Goal: Information Seeking & Learning: Check status

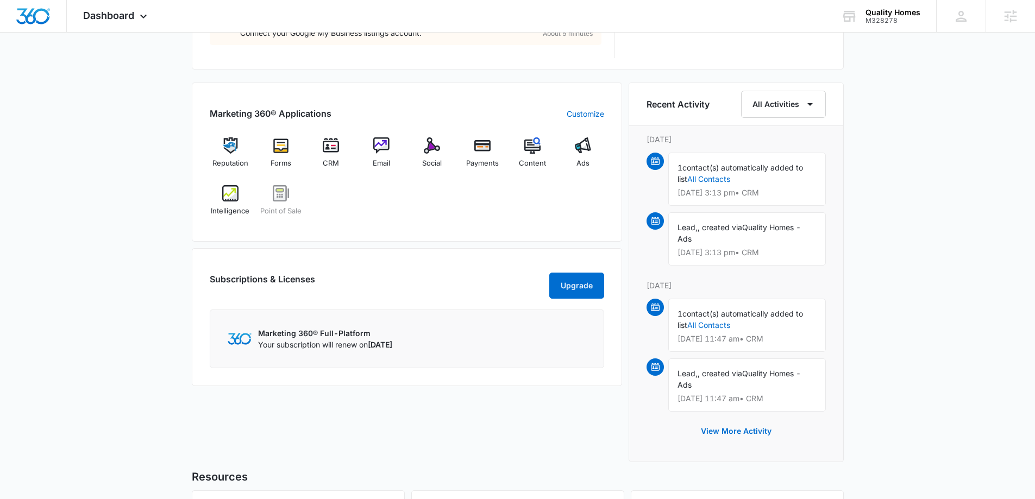
scroll to position [652, 0]
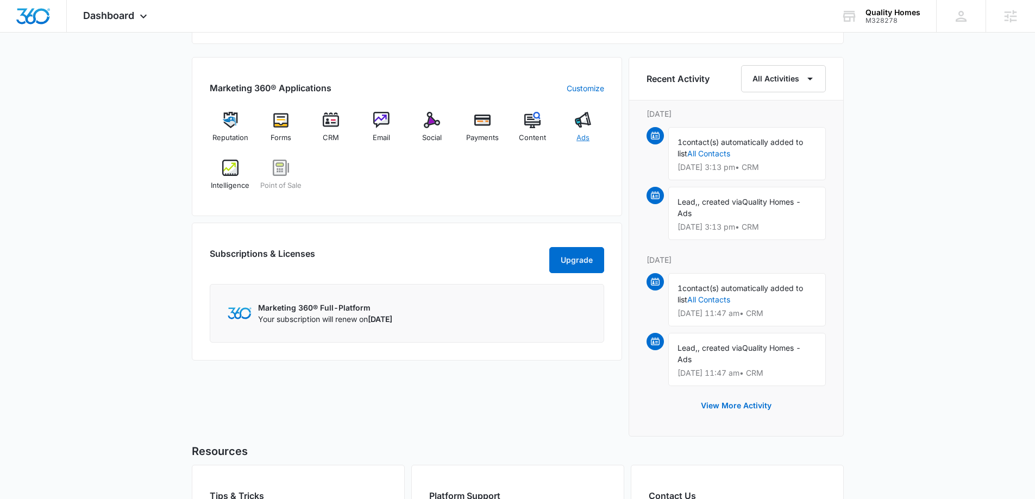
click at [589, 130] on div "Ads" at bounding box center [583, 131] width 42 height 39
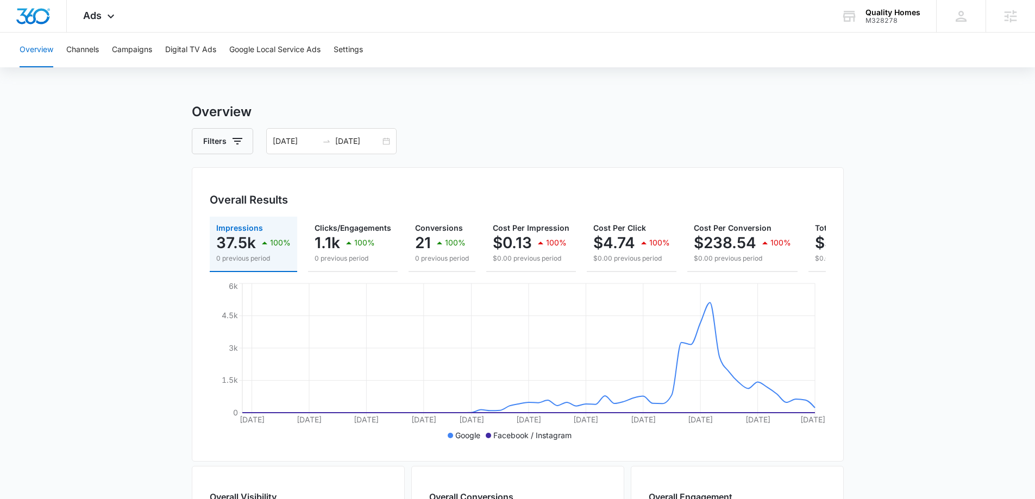
scroll to position [0, 109]
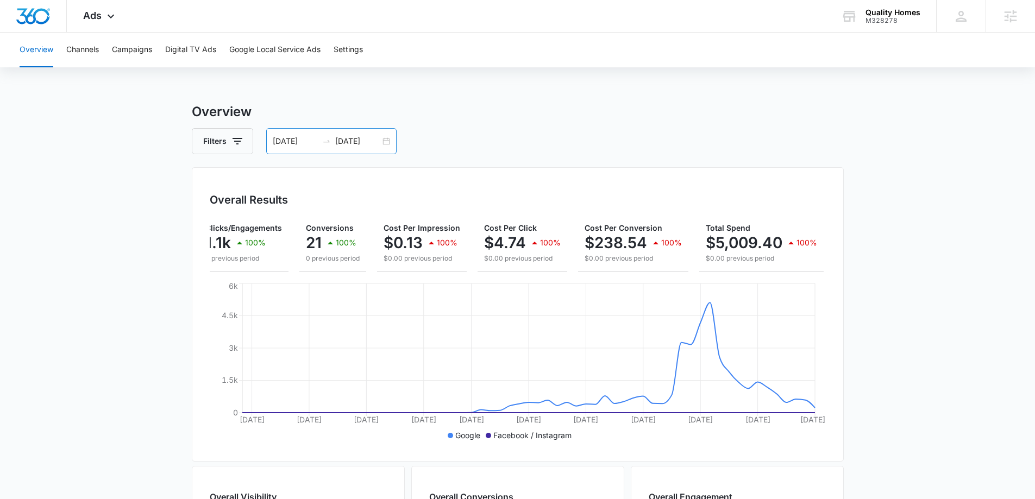
click at [388, 142] on div "[DATE] [DATE]" at bounding box center [331, 141] width 130 height 26
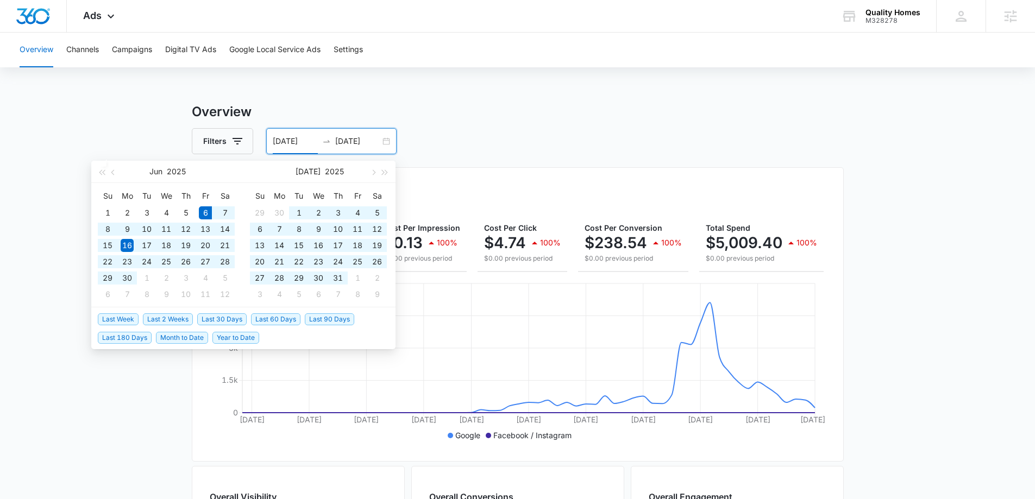
click at [318, 320] on span "Last 90 Days" at bounding box center [329, 319] width 49 height 12
type input "[DATE]"
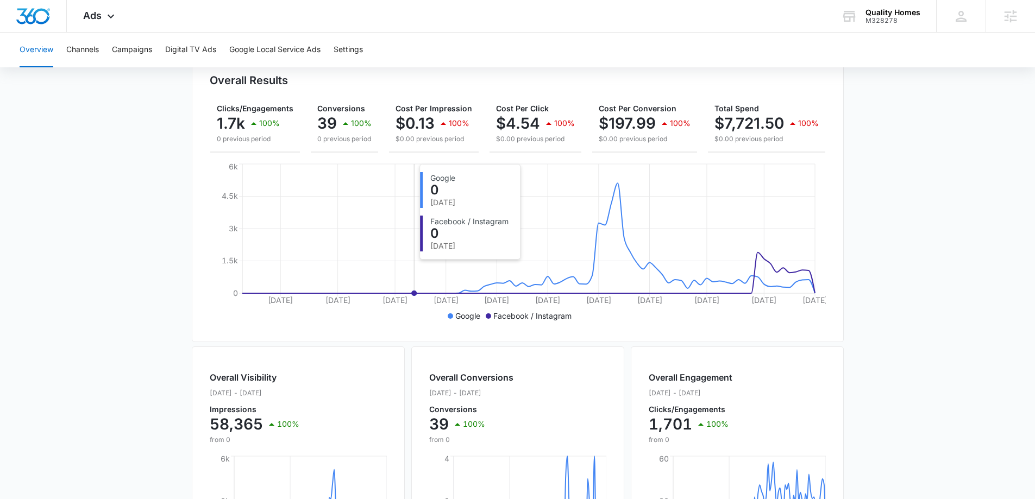
scroll to position [0, 0]
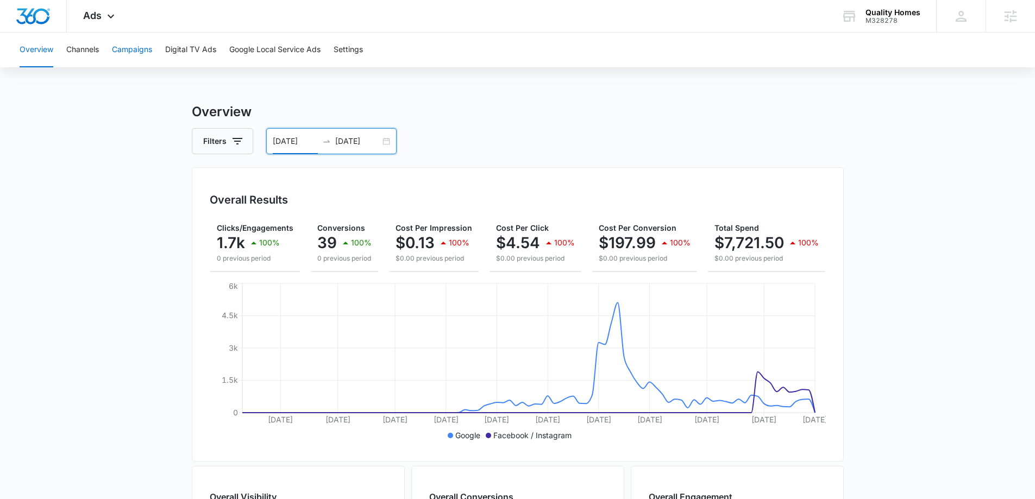
click at [142, 48] on button "Campaigns" at bounding box center [132, 50] width 40 height 35
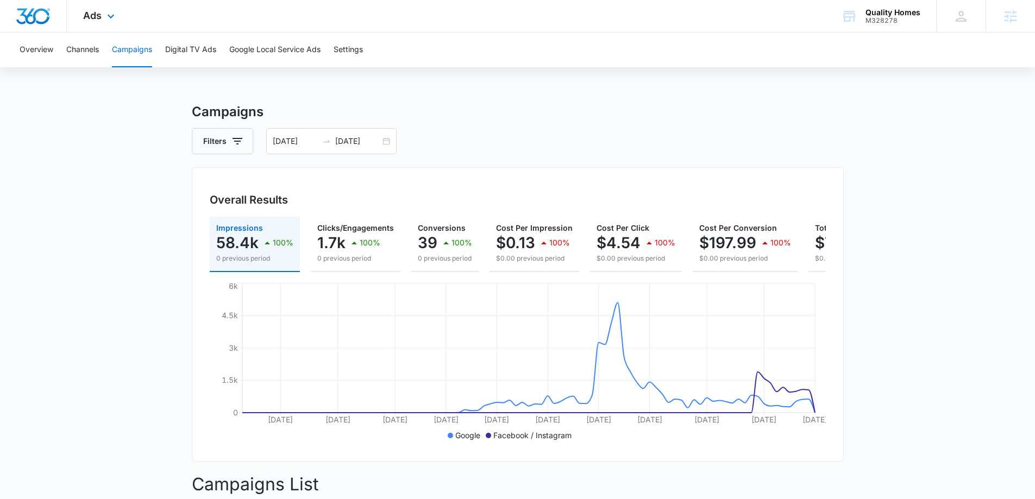
click at [36, 21] on img "Dashboard" at bounding box center [33, 16] width 35 height 16
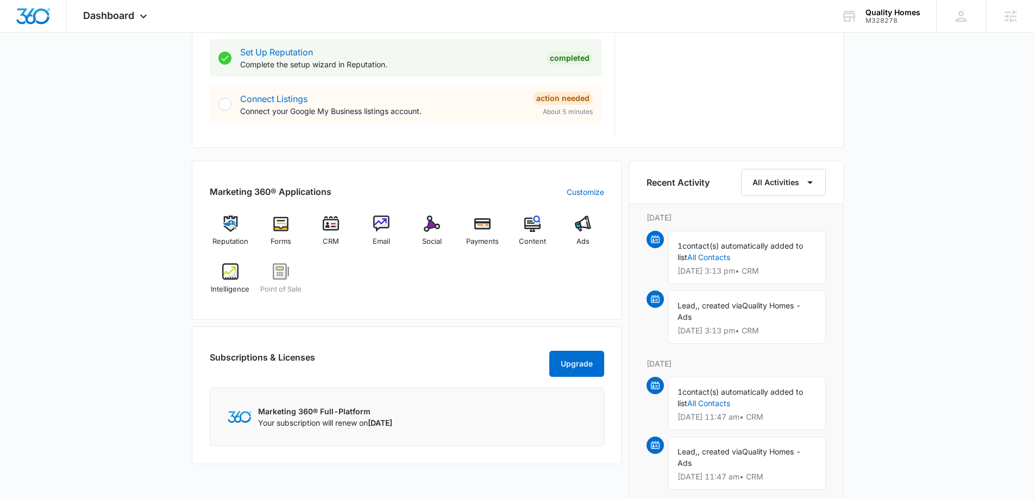
scroll to position [652, 0]
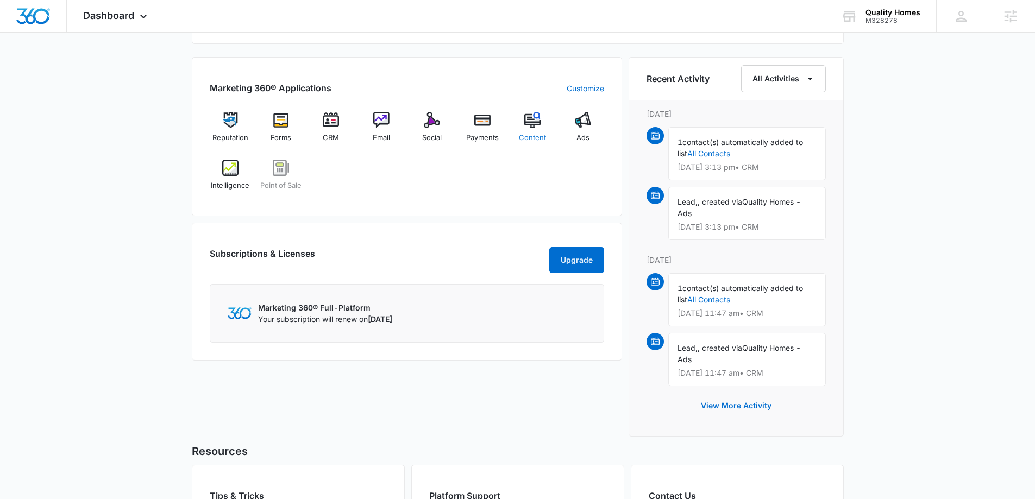
click at [532, 126] on img at bounding box center [532, 120] width 16 height 16
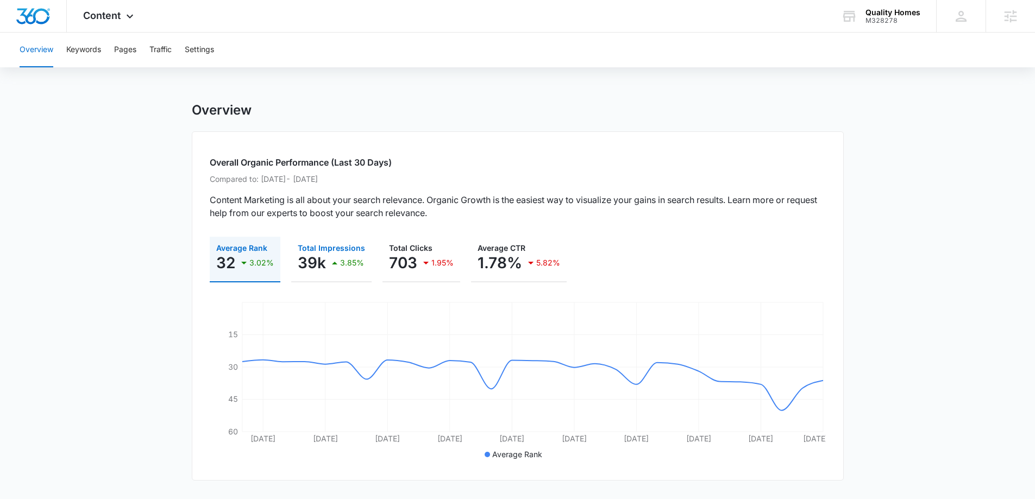
click at [343, 256] on div "3.85%" at bounding box center [346, 263] width 36 height 22
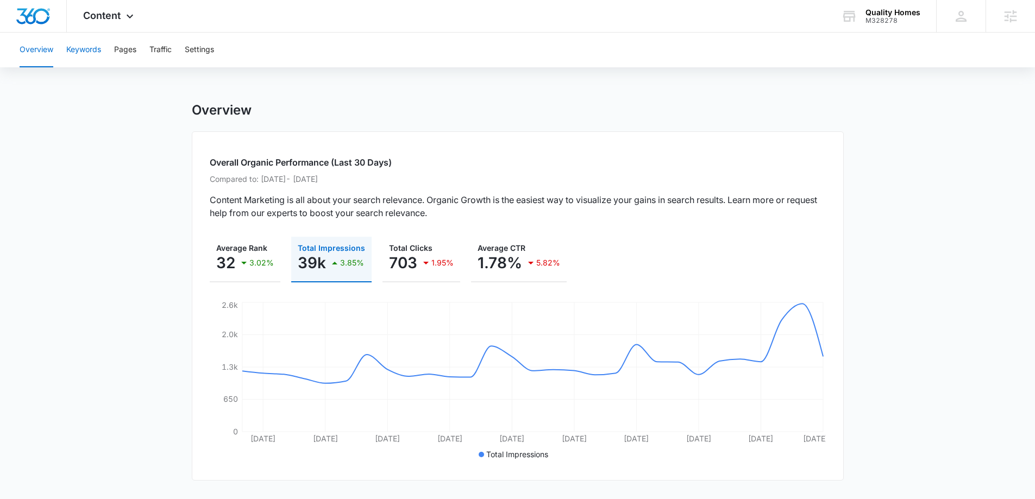
click at [89, 51] on button "Keywords" at bounding box center [83, 50] width 35 height 35
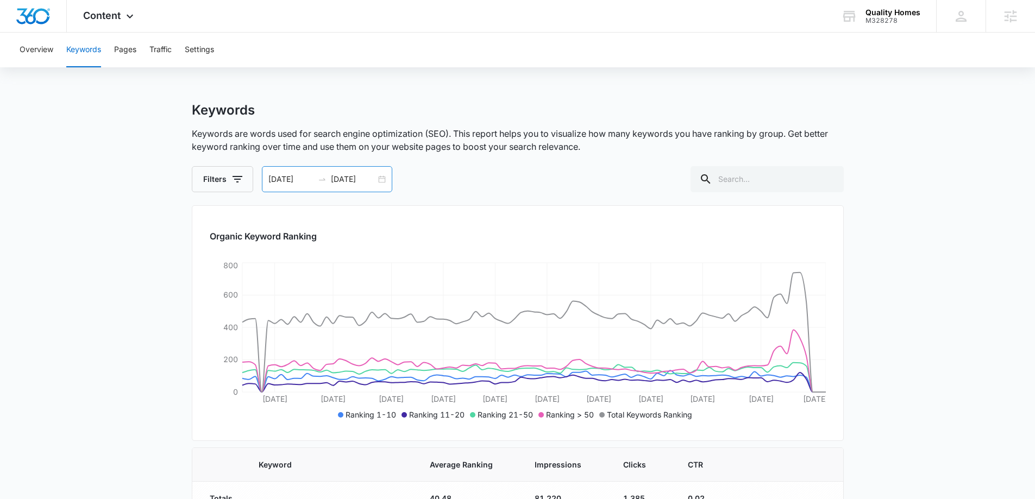
click at [310, 179] on input "[DATE]" at bounding box center [290, 179] width 45 height 12
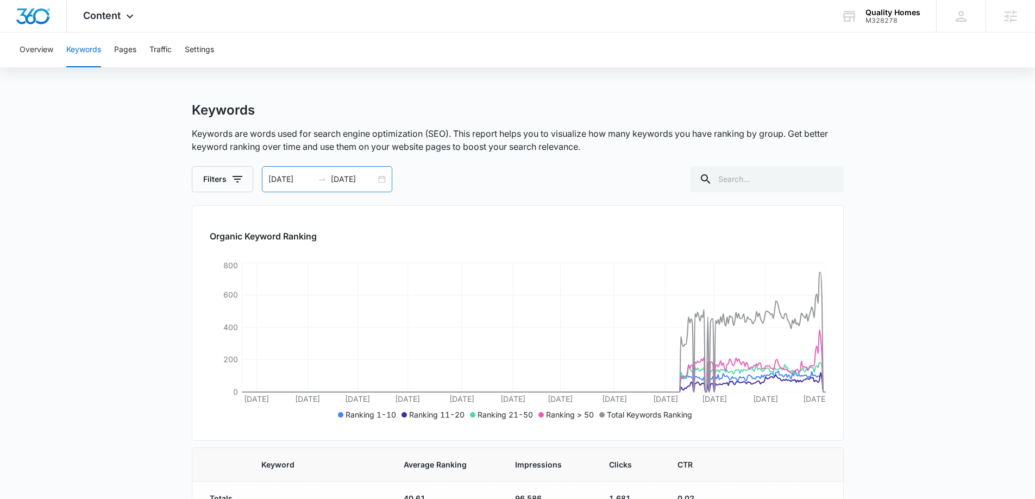
click at [274, 180] on input "[DATE]" at bounding box center [290, 179] width 45 height 12
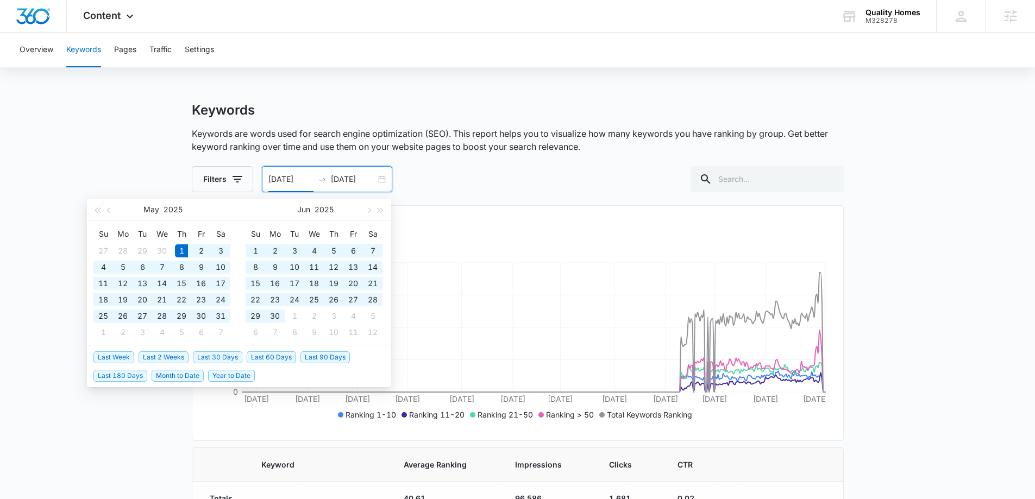
type input "[DATE]"
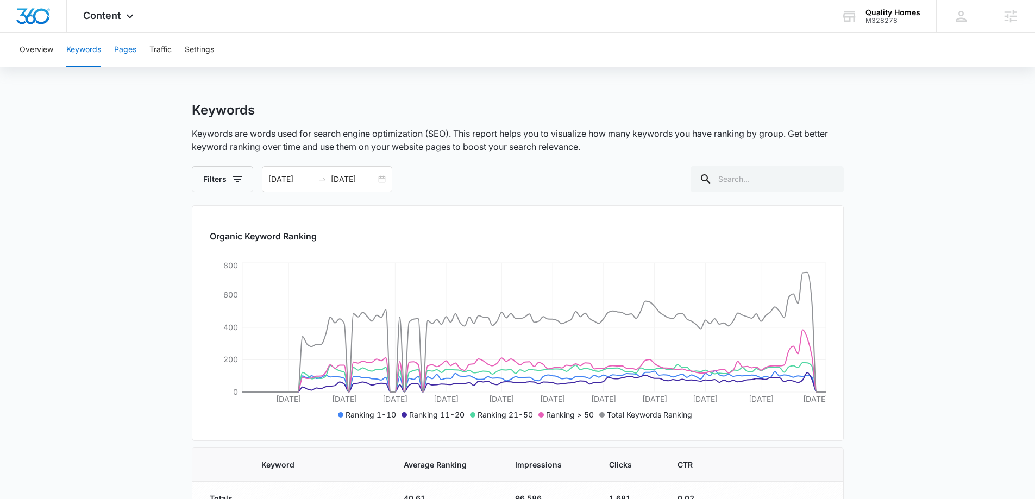
click at [118, 59] on button "Pages" at bounding box center [125, 50] width 22 height 35
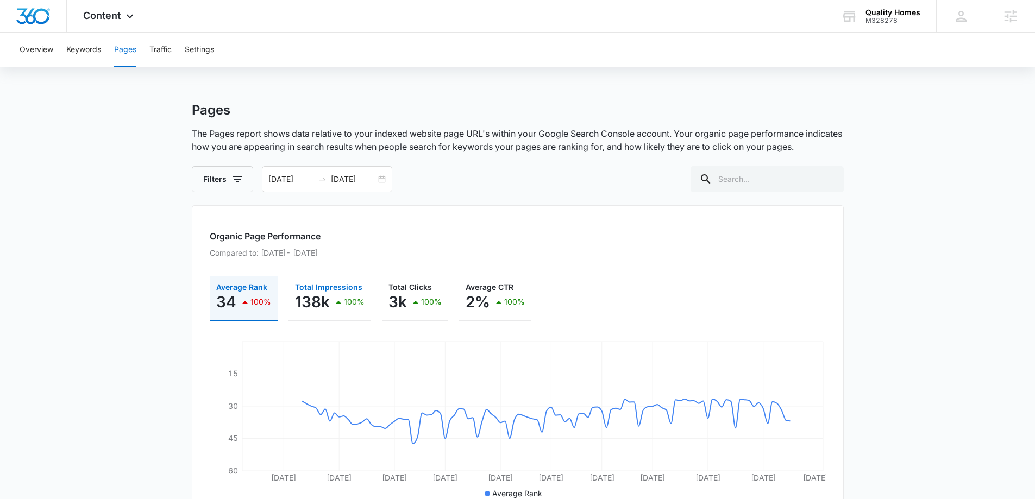
click at [332, 296] on icon "button" at bounding box center [338, 301] width 13 height 13
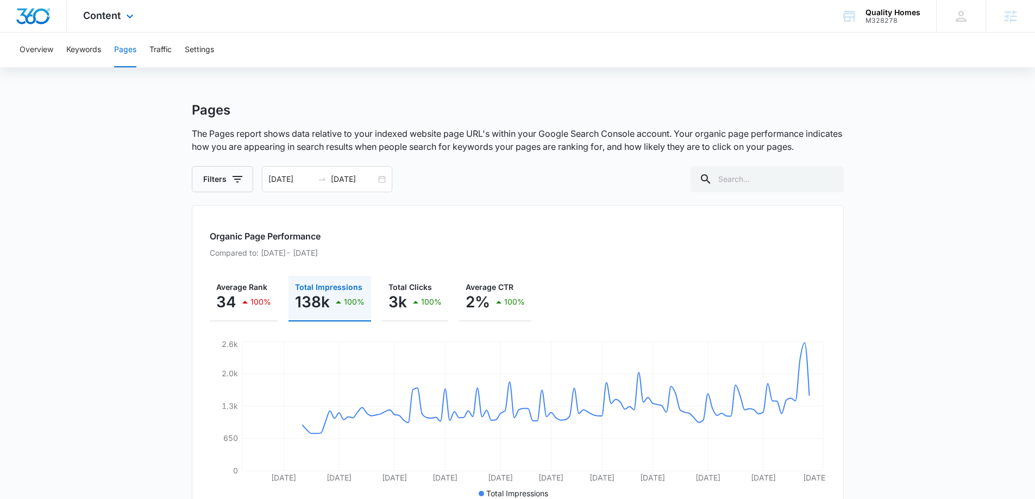
click at [48, 24] on div at bounding box center [33, 16] width 67 height 32
click at [21, 20] on img "Dashboard" at bounding box center [33, 16] width 35 height 16
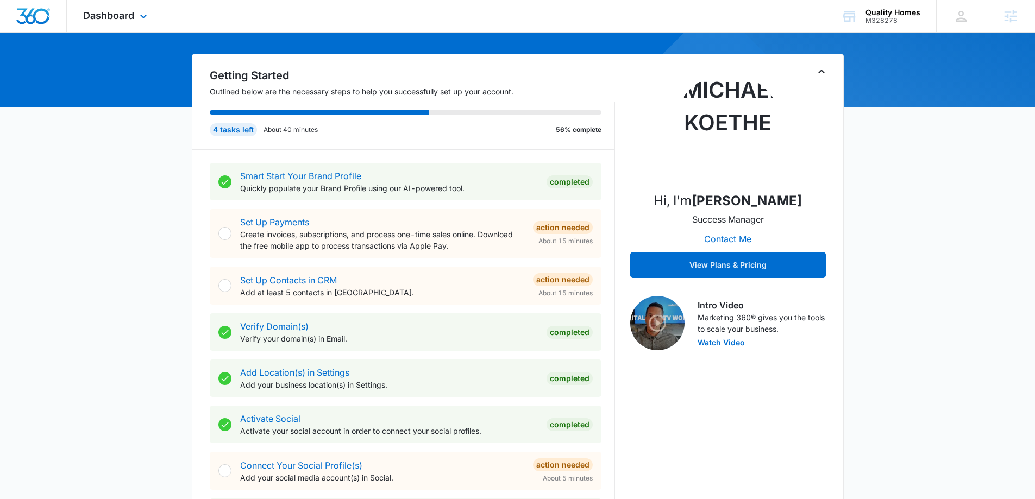
scroll to position [54, 0]
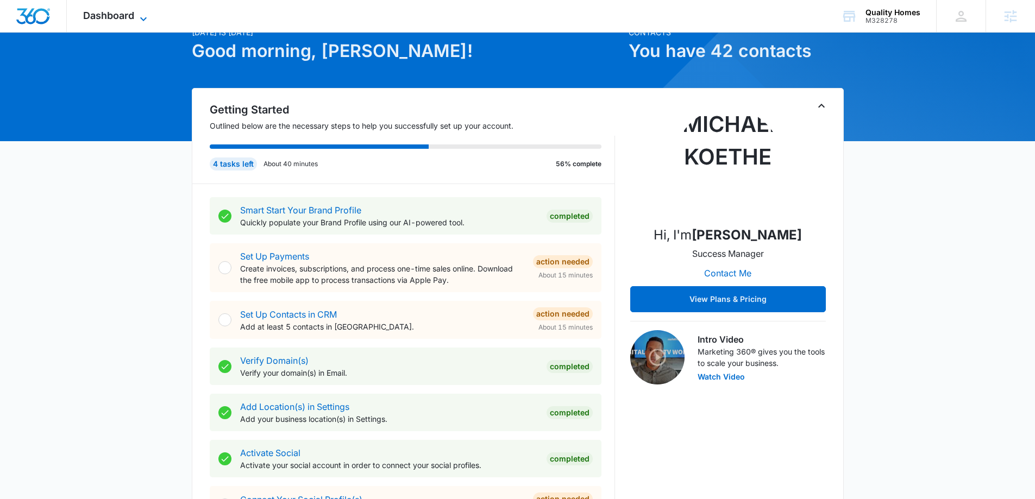
click at [141, 16] on icon at bounding box center [143, 18] width 13 height 13
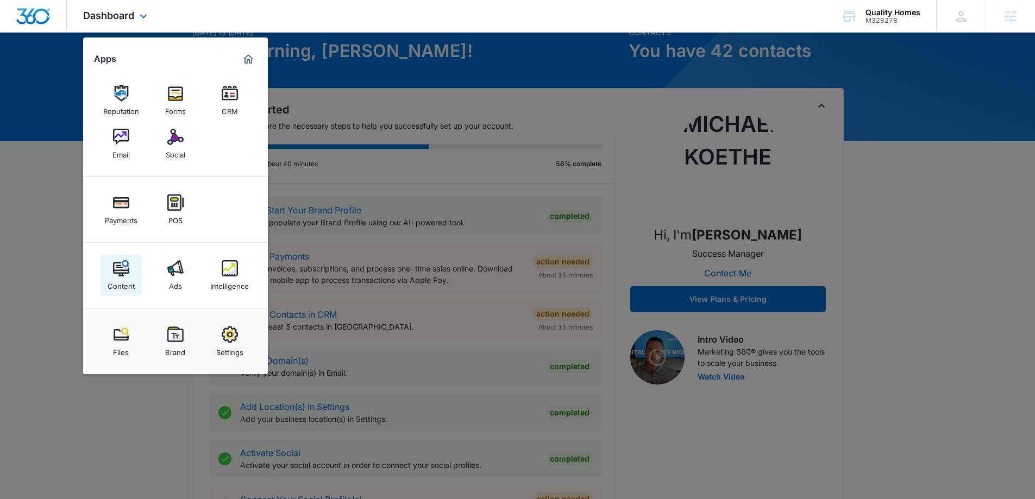
click at [122, 273] on img at bounding box center [121, 268] width 16 height 16
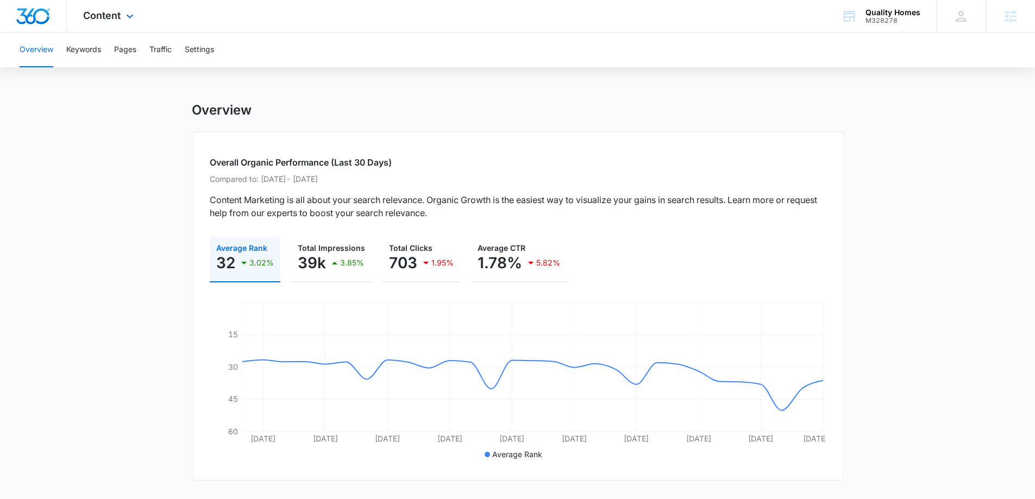
click at [52, 14] on div at bounding box center [33, 16] width 67 height 32
click at [39, 18] on img "Dashboard" at bounding box center [33, 16] width 35 height 16
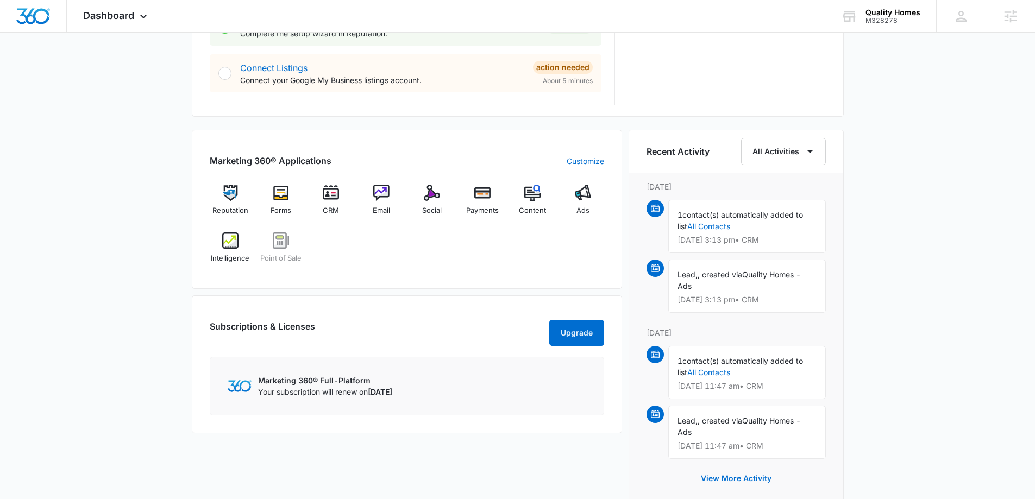
scroll to position [652, 0]
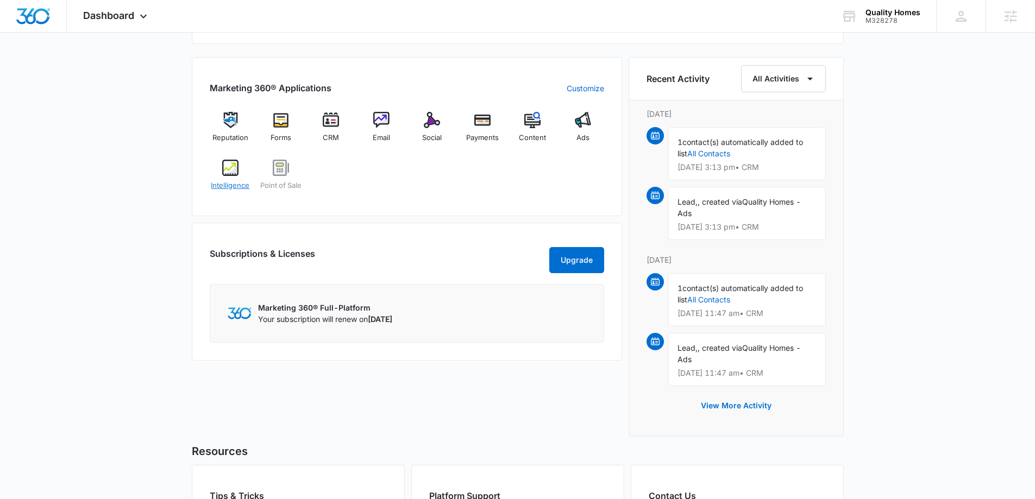
click at [225, 172] on img at bounding box center [230, 168] width 16 height 16
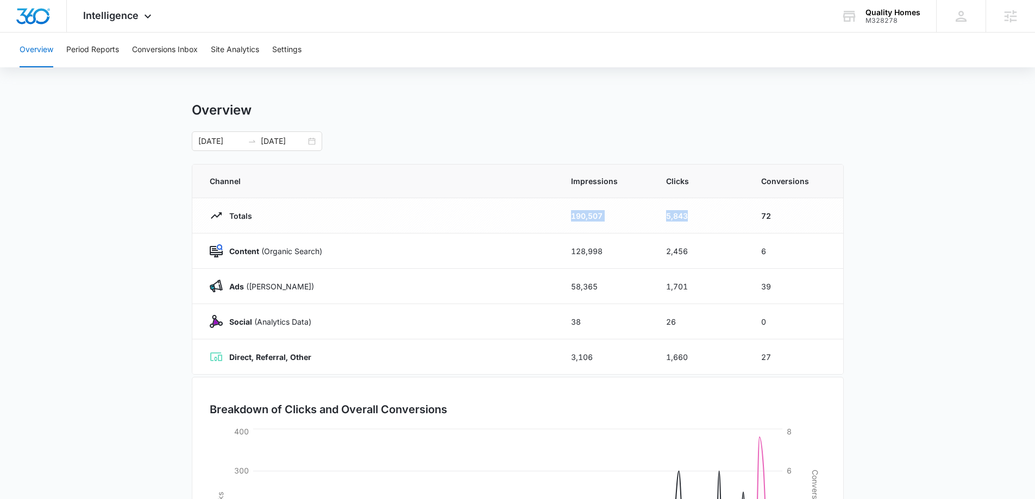
drag, startPoint x: 553, startPoint y: 220, endPoint x: 710, endPoint y: 206, distance: 158.1
click at [710, 206] on tr "Totals 190,507 5,843 72" at bounding box center [517, 215] width 651 height 35
drag, startPoint x: 204, startPoint y: 253, endPoint x: 331, endPoint y: 253, distance: 127.1
click at [331, 253] on td "Content (Organic Search)" at bounding box center [375, 251] width 366 height 35
drag, startPoint x: 215, startPoint y: 286, endPoint x: 358, endPoint y: 286, distance: 143.4
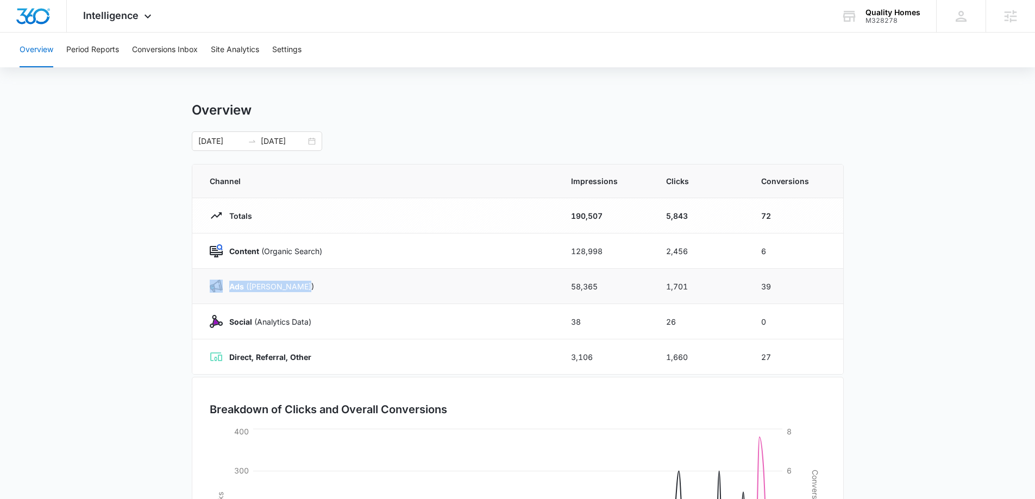
click at [358, 286] on td "Ads ([PERSON_NAME])" at bounding box center [375, 286] width 366 height 35
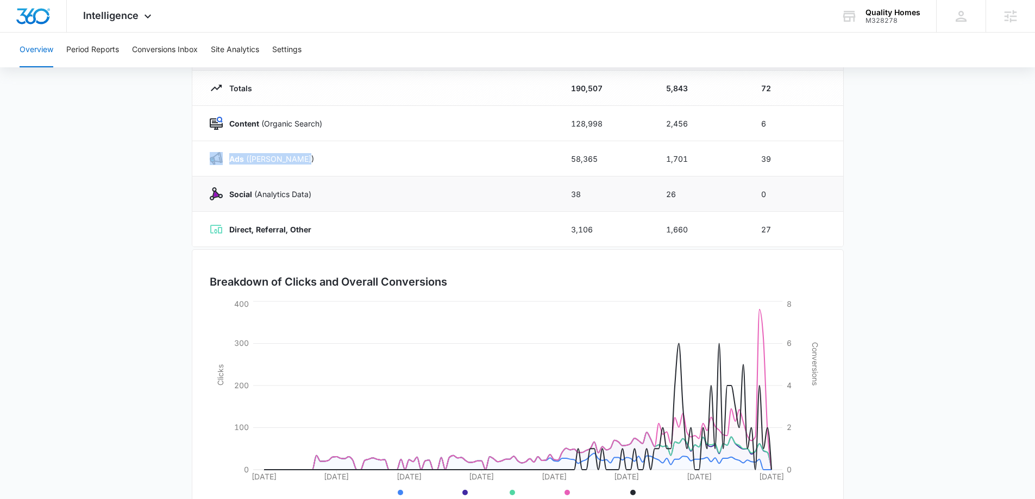
scroll to position [109, 0]
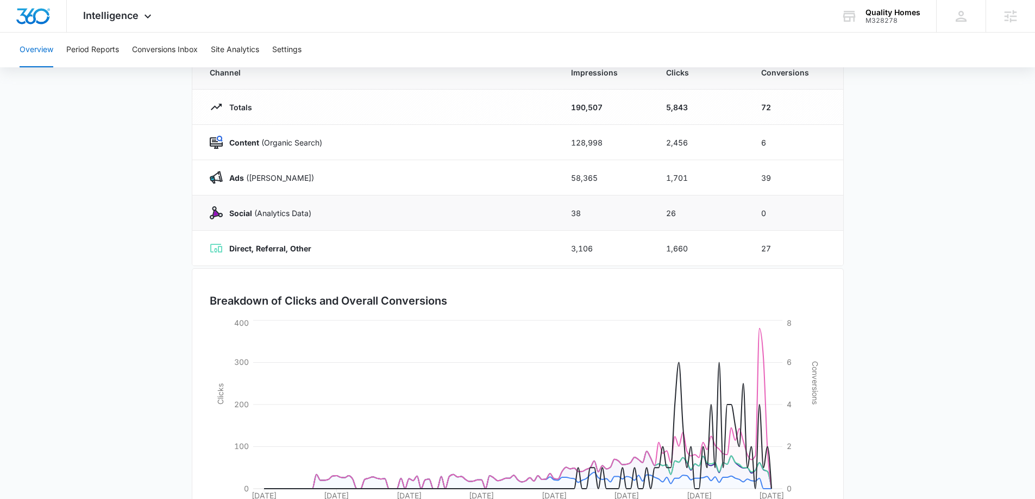
click at [245, 213] on strong "Social" at bounding box center [240, 213] width 23 height 9
click at [256, 250] on strong "Direct, Referral, Other" at bounding box center [270, 248] width 82 height 9
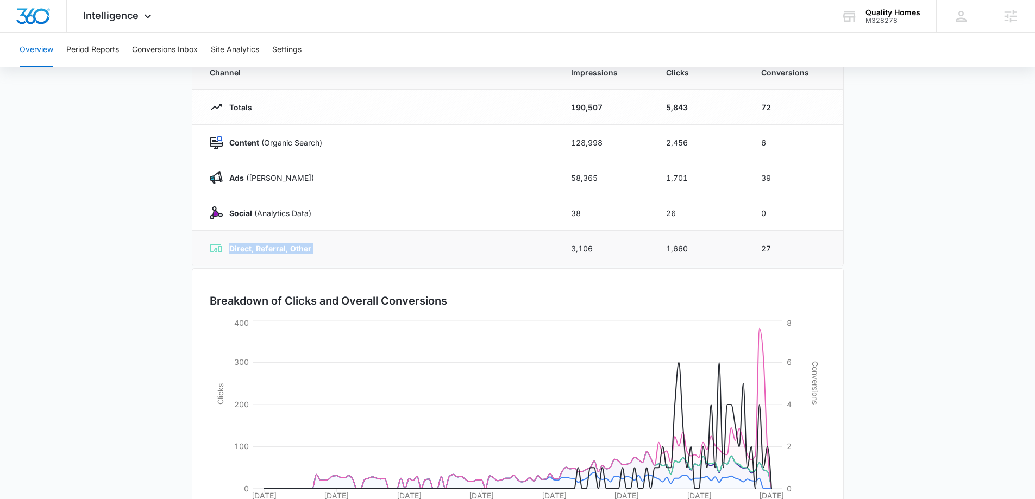
drag, startPoint x: 256, startPoint y: 250, endPoint x: 270, endPoint y: 256, distance: 15.1
click at [256, 250] on strong "Direct, Referral, Other" at bounding box center [270, 248] width 82 height 9
click at [579, 256] on td "3,106" at bounding box center [605, 248] width 95 height 35
click at [166, 256] on main "Overview [DATE] [DATE] Channel Impressions Clicks Conversions Totals 190,507 5,…" at bounding box center [517, 278] width 1035 height 570
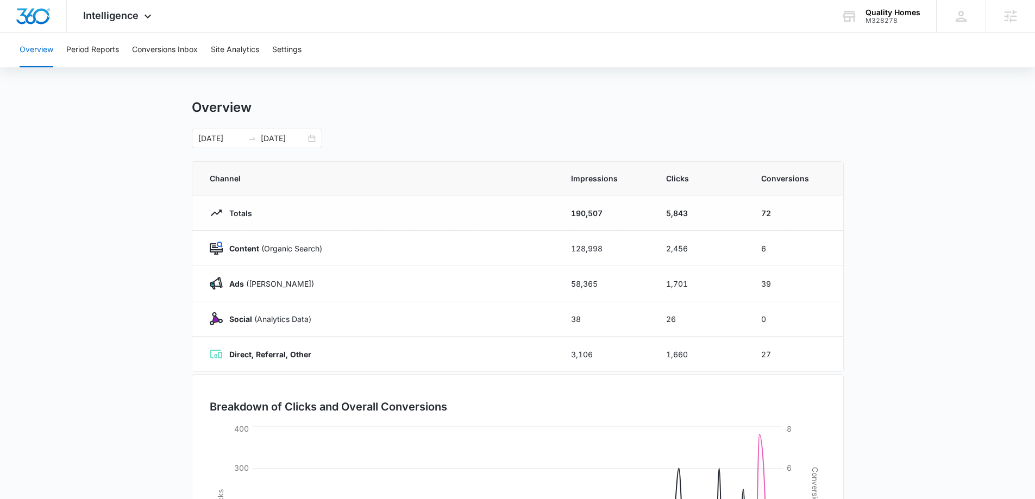
scroll to position [0, 0]
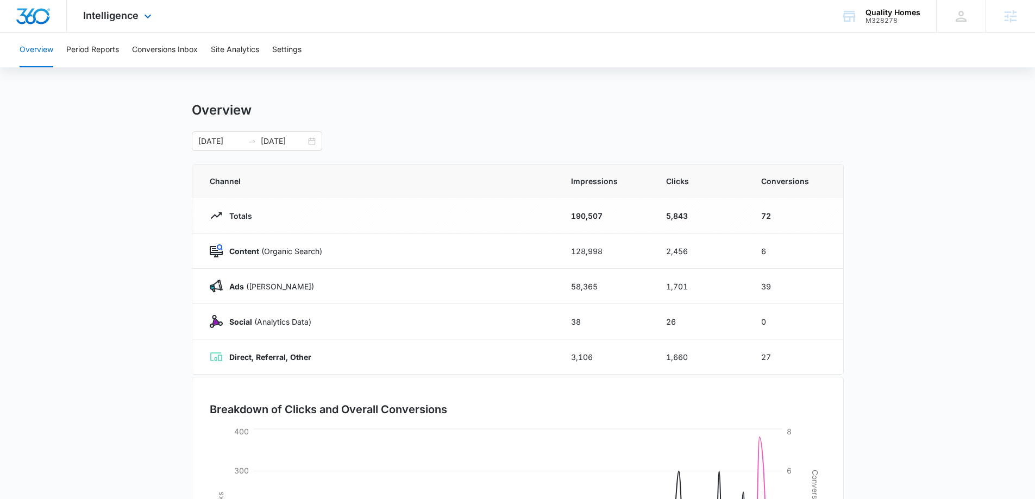
click at [43, 18] on img "Dashboard" at bounding box center [33, 16] width 35 height 16
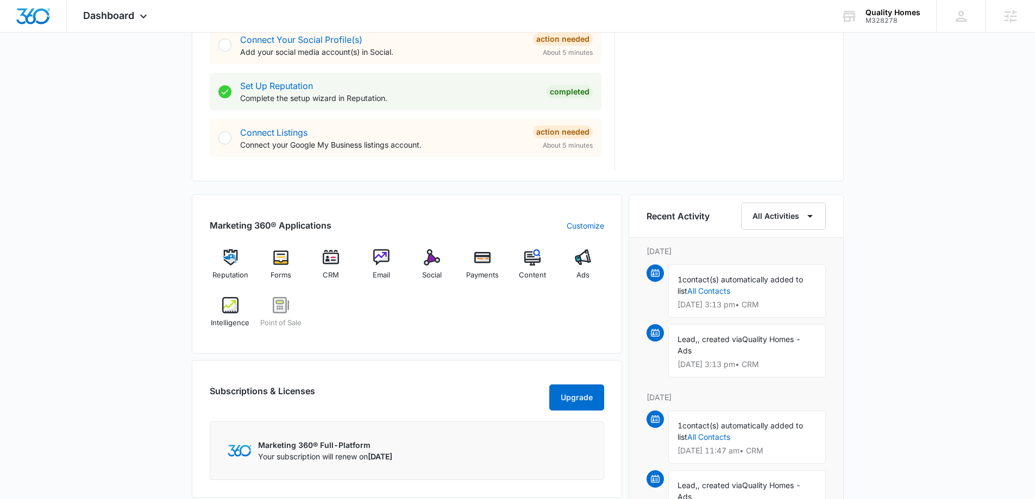
scroll to position [597, 0]
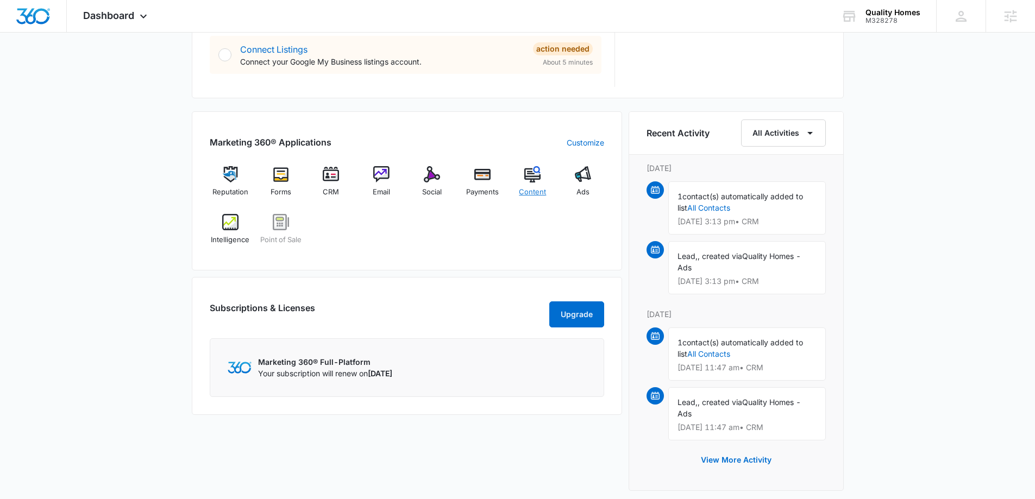
click at [537, 174] on img at bounding box center [532, 174] width 16 height 16
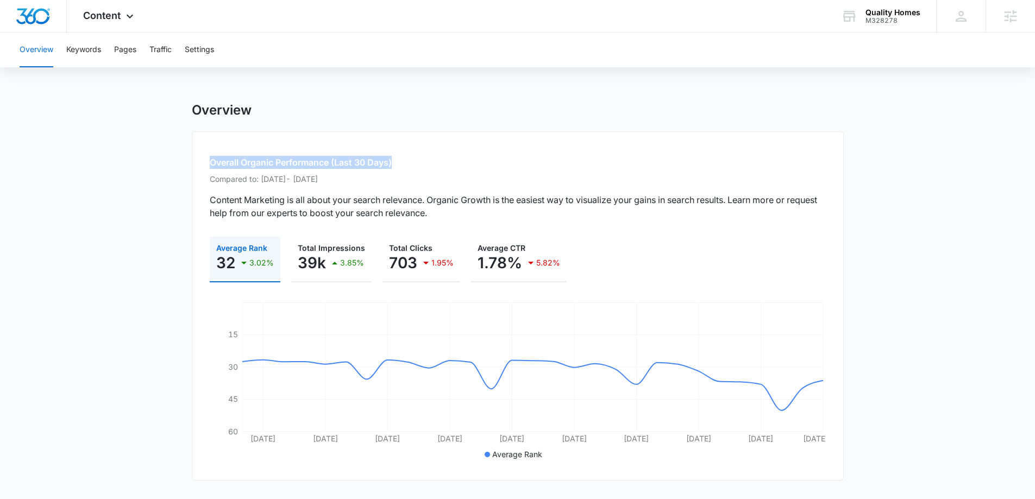
drag, startPoint x: 208, startPoint y: 161, endPoint x: 442, endPoint y: 162, distance: 234.1
click at [442, 162] on div "Overall Organic Performance (Last 30 Days) Compared to: [DATE] - [DATE] Content…" at bounding box center [518, 305] width 652 height 349
click at [356, 161] on h2 "Overall Organic Performance (Last 30 Days)" at bounding box center [518, 162] width 616 height 13
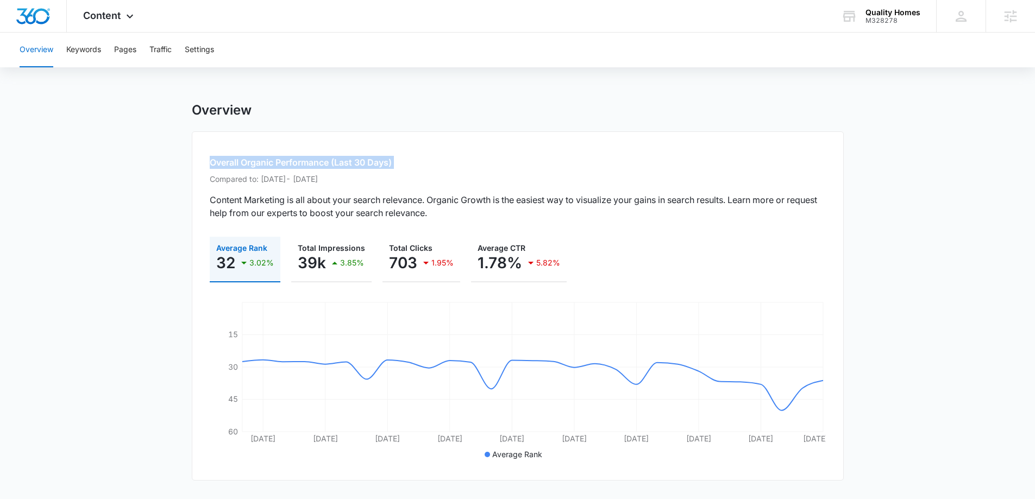
click at [323, 161] on h2 "Overall Organic Performance (Last 30 Days)" at bounding box center [518, 162] width 616 height 13
click at [323, 162] on h2 "Overall Organic Performance (Last 30 Days)" at bounding box center [518, 162] width 616 height 13
click at [279, 155] on div "Overall Organic Performance (Last 30 Days) Compared to: [DATE] - [DATE] Content…" at bounding box center [518, 305] width 652 height 349
click at [280, 155] on div "Overall Organic Performance (Last 30 Days) Compared to: [DATE] - [DATE] Content…" at bounding box center [518, 305] width 652 height 349
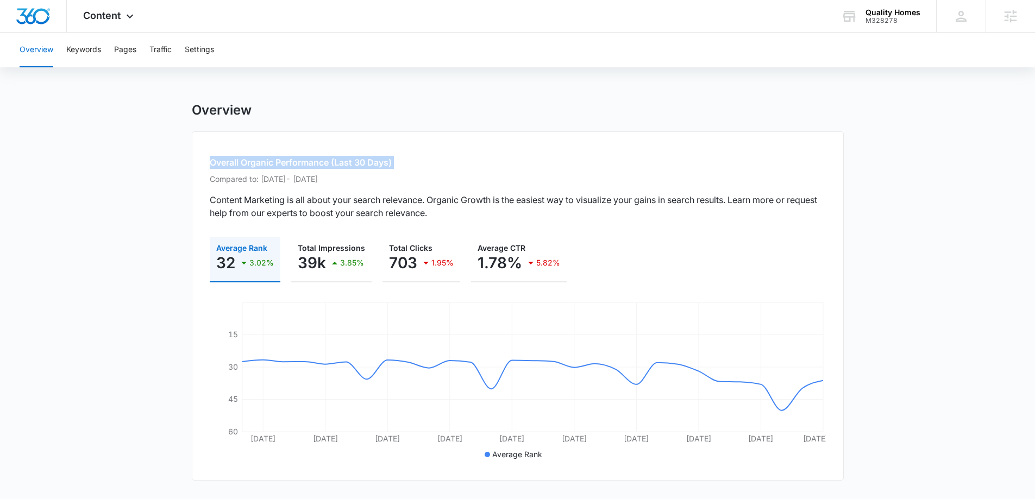
click at [280, 156] on h2 "Overall Organic Performance (Last 30 Days)" at bounding box center [518, 162] width 616 height 13
click at [89, 57] on button "Keywords" at bounding box center [83, 50] width 35 height 35
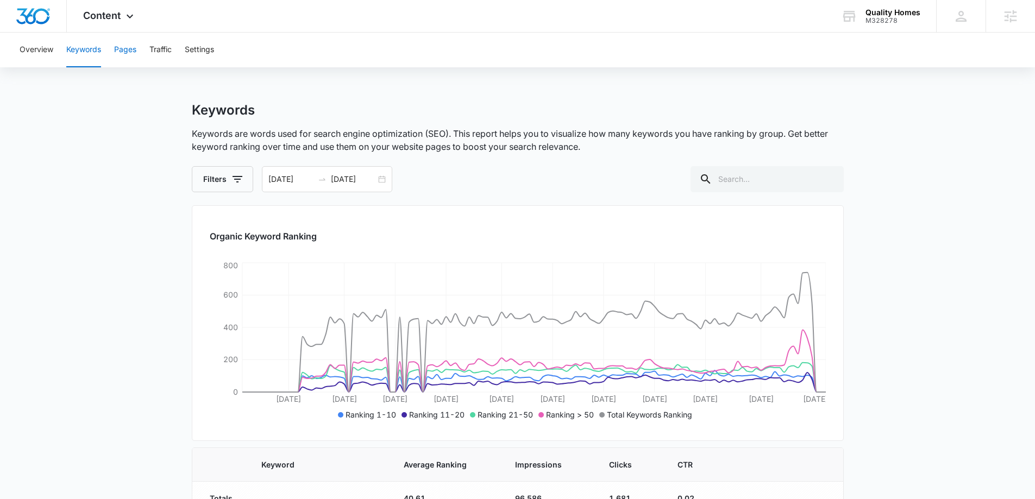
click at [123, 49] on button "Pages" at bounding box center [125, 50] width 22 height 35
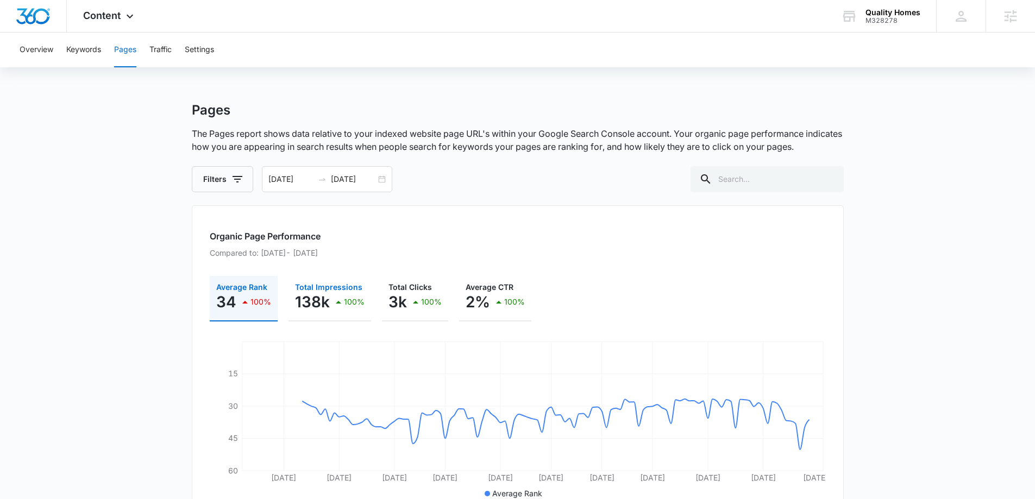
click at [323, 304] on p "138k" at bounding box center [312, 301] width 35 height 17
